Goal: Book appointment/travel/reservation

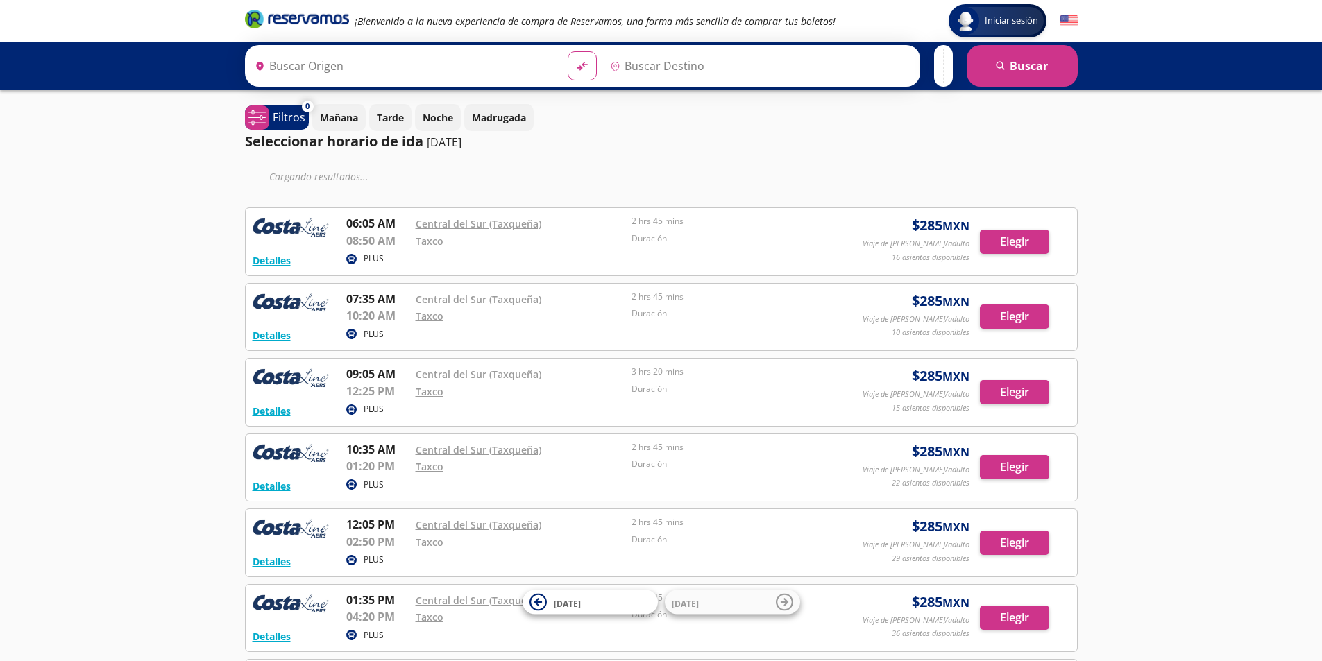
type input "[GEOGRAPHIC_DATA], [GEOGRAPHIC_DATA]"
type input "Taxco, [GEOGRAPHIC_DATA]"
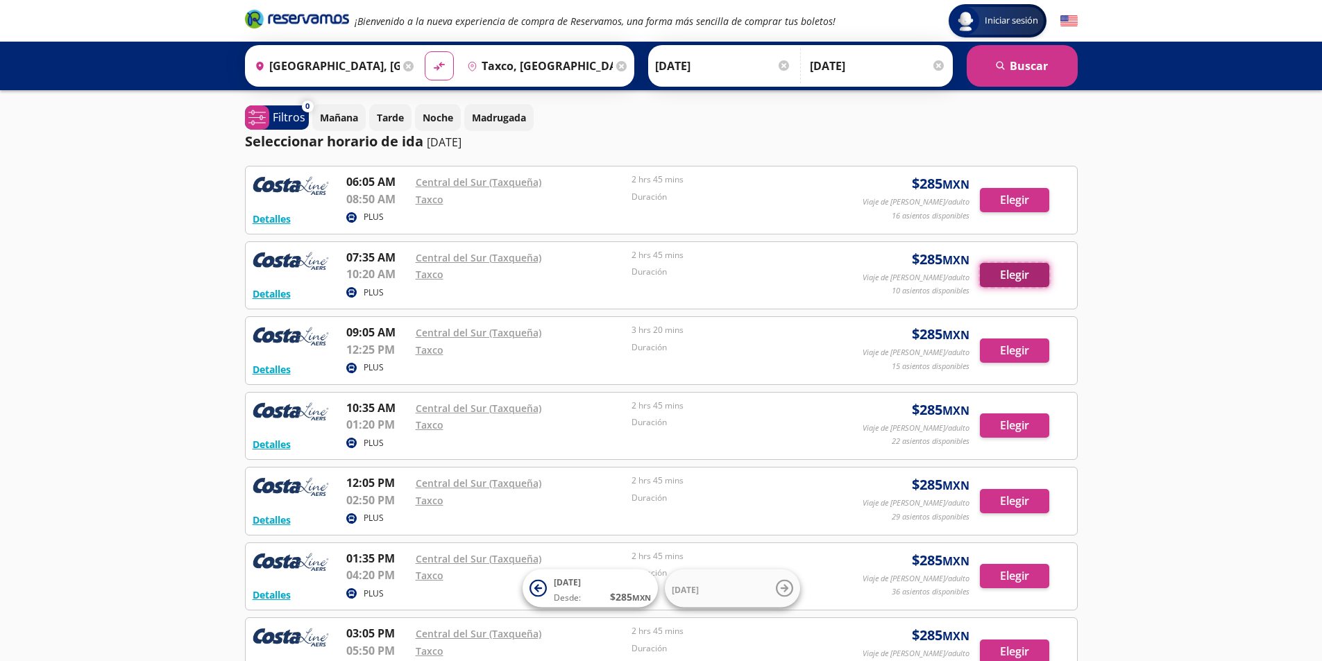
click at [1013, 276] on button "Elegir" at bounding box center [1014, 275] width 69 height 24
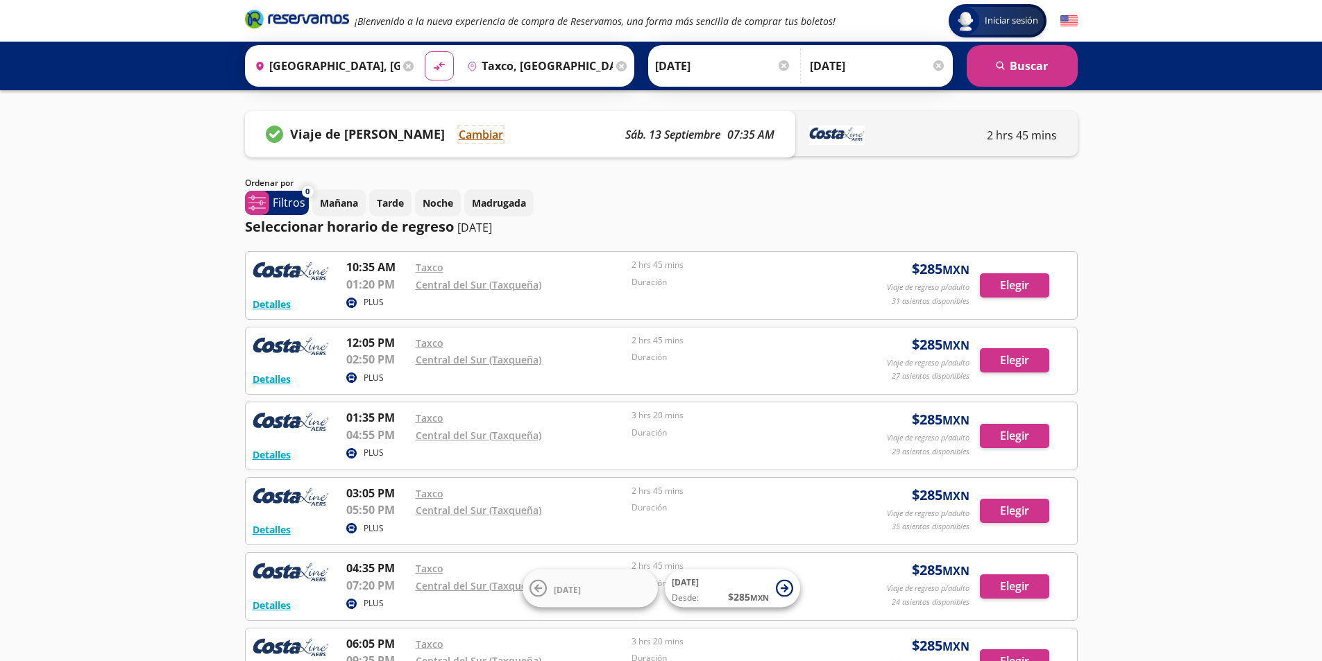
click at [484, 133] on button "Cambiar" at bounding box center [481, 134] width 44 height 17
